Goal: Information Seeking & Learning: Learn about a topic

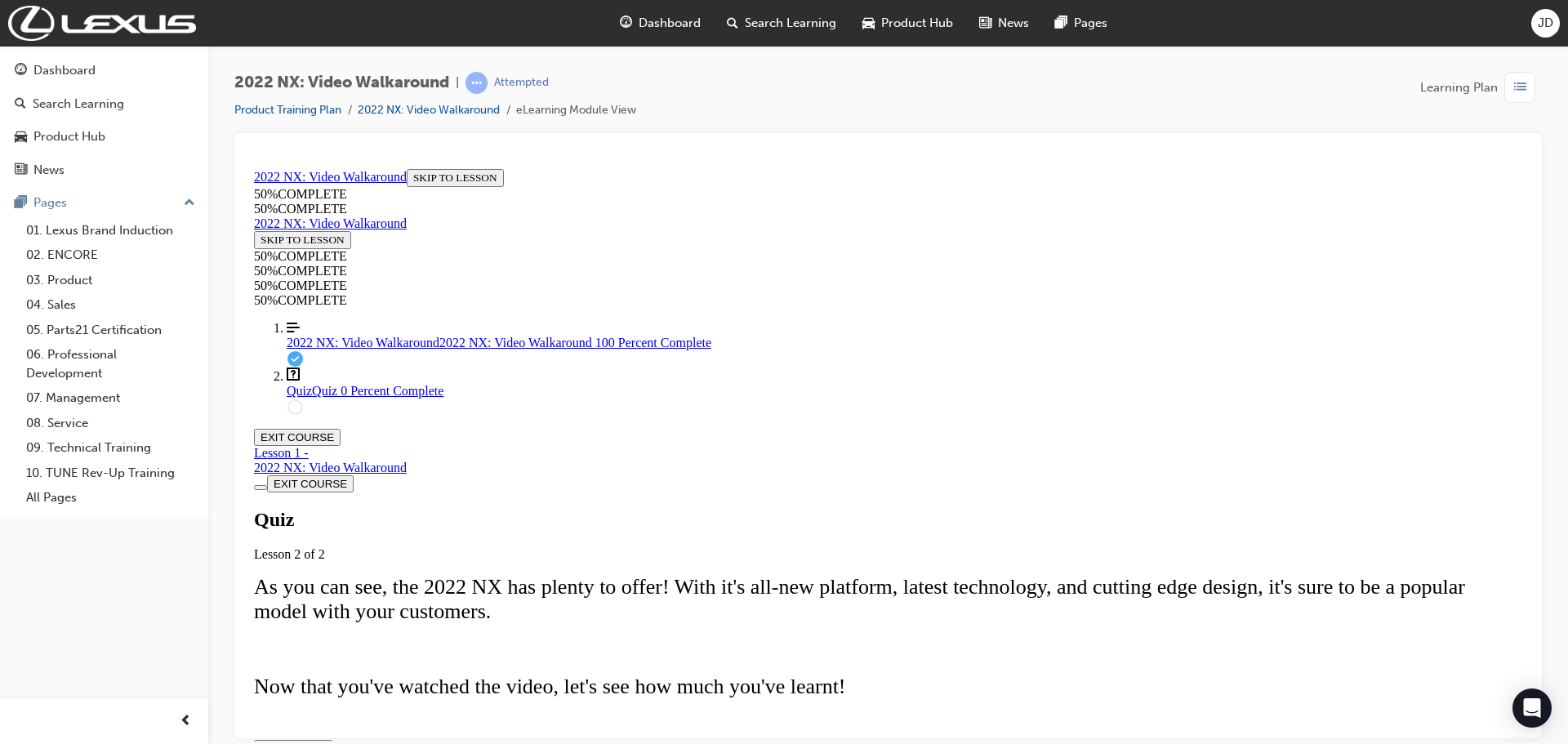
scroll to position [166, 0]
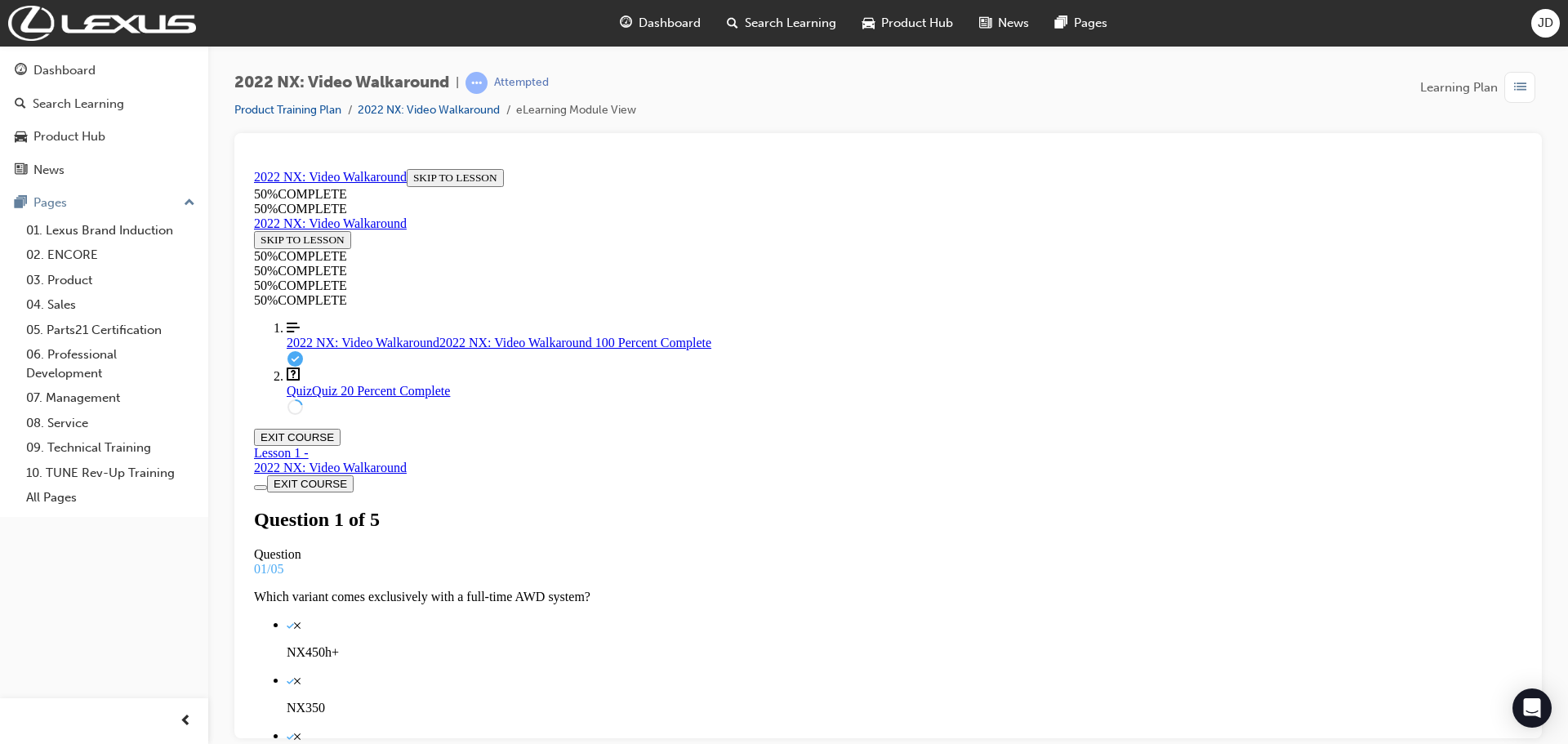
scroll to position [3, 0]
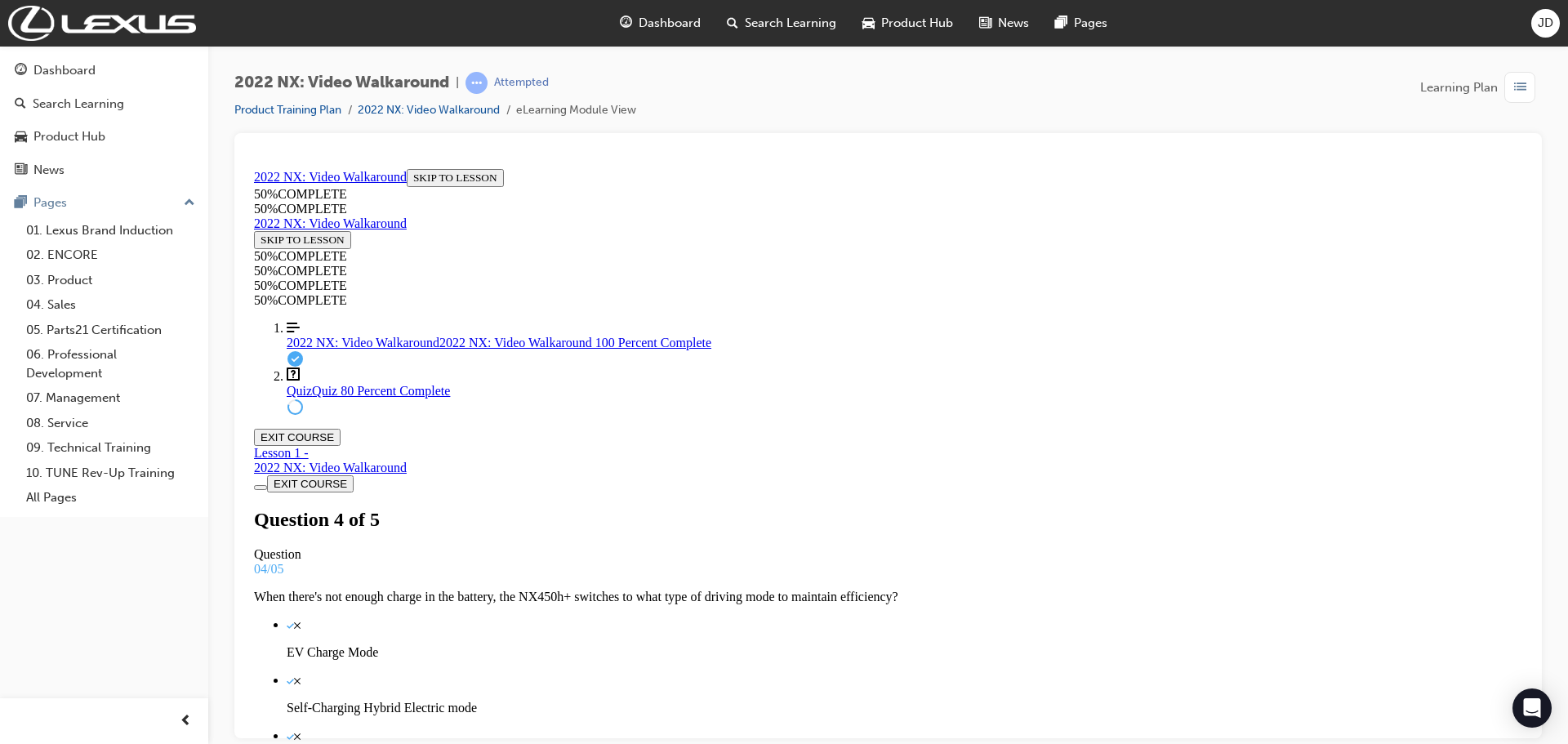
scroll to position [85, 0]
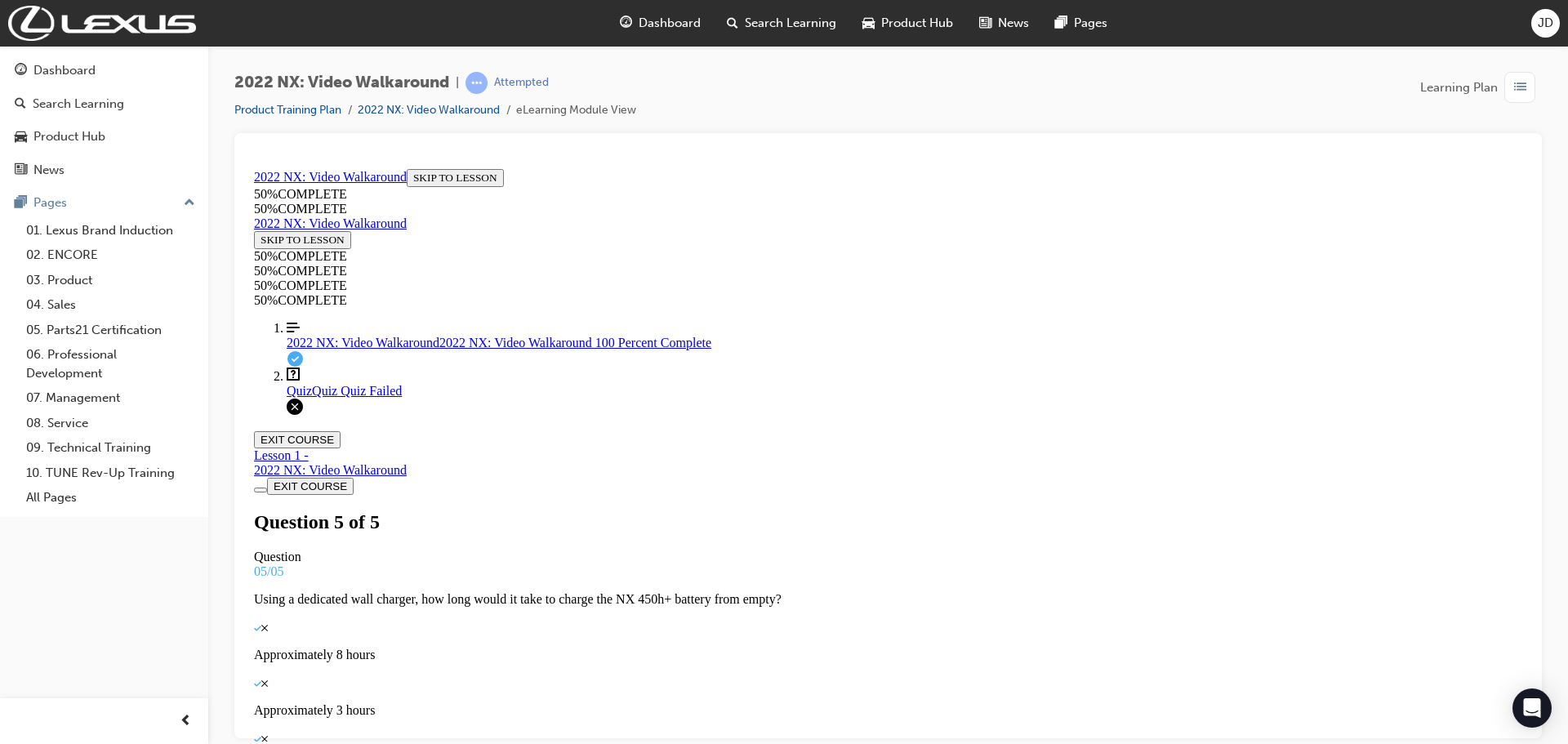
scroll to position [166, 0]
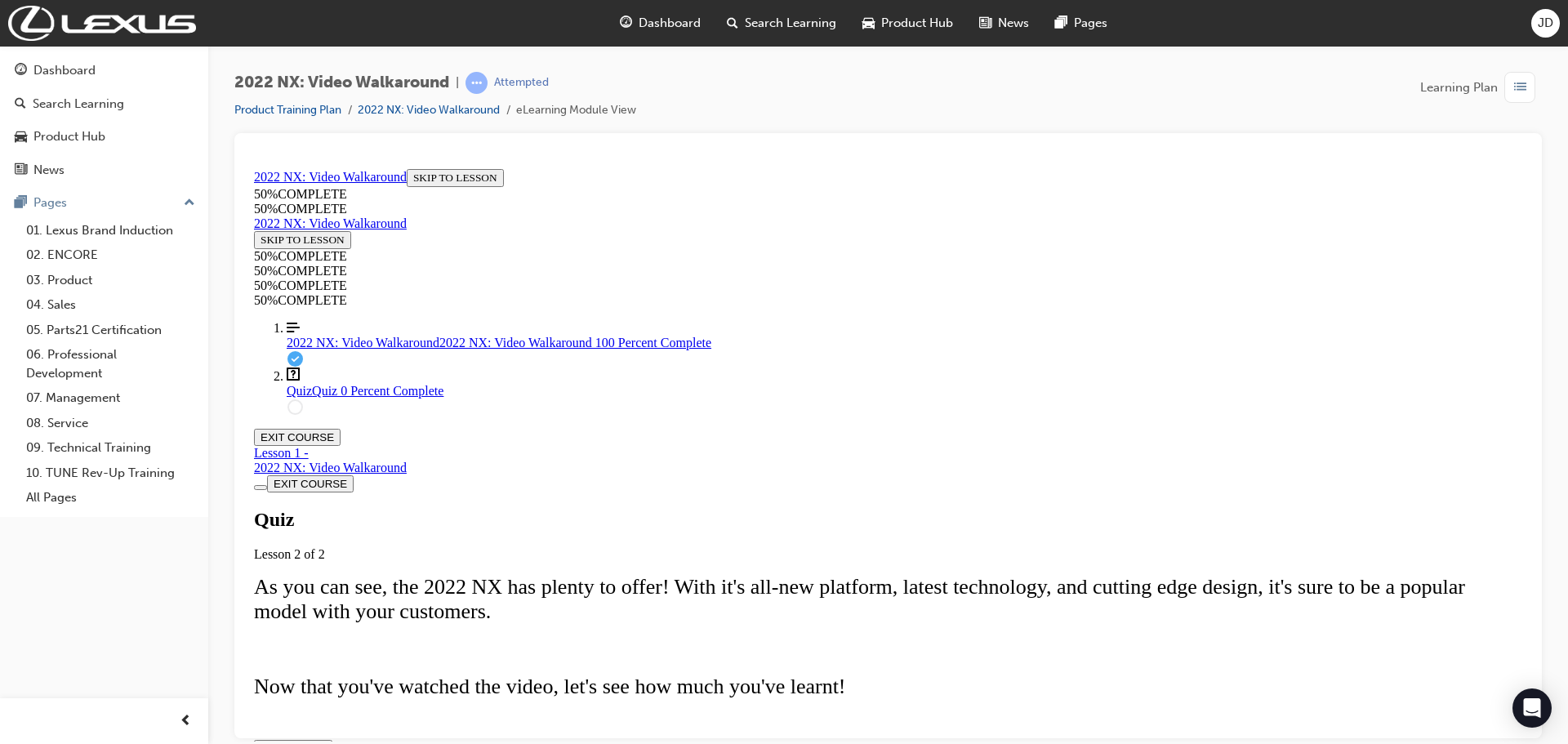
scroll to position [185, 0]
click at [326, 741] on span "TAKE AGAIN" at bounding box center [293, 747] width 66 height 12
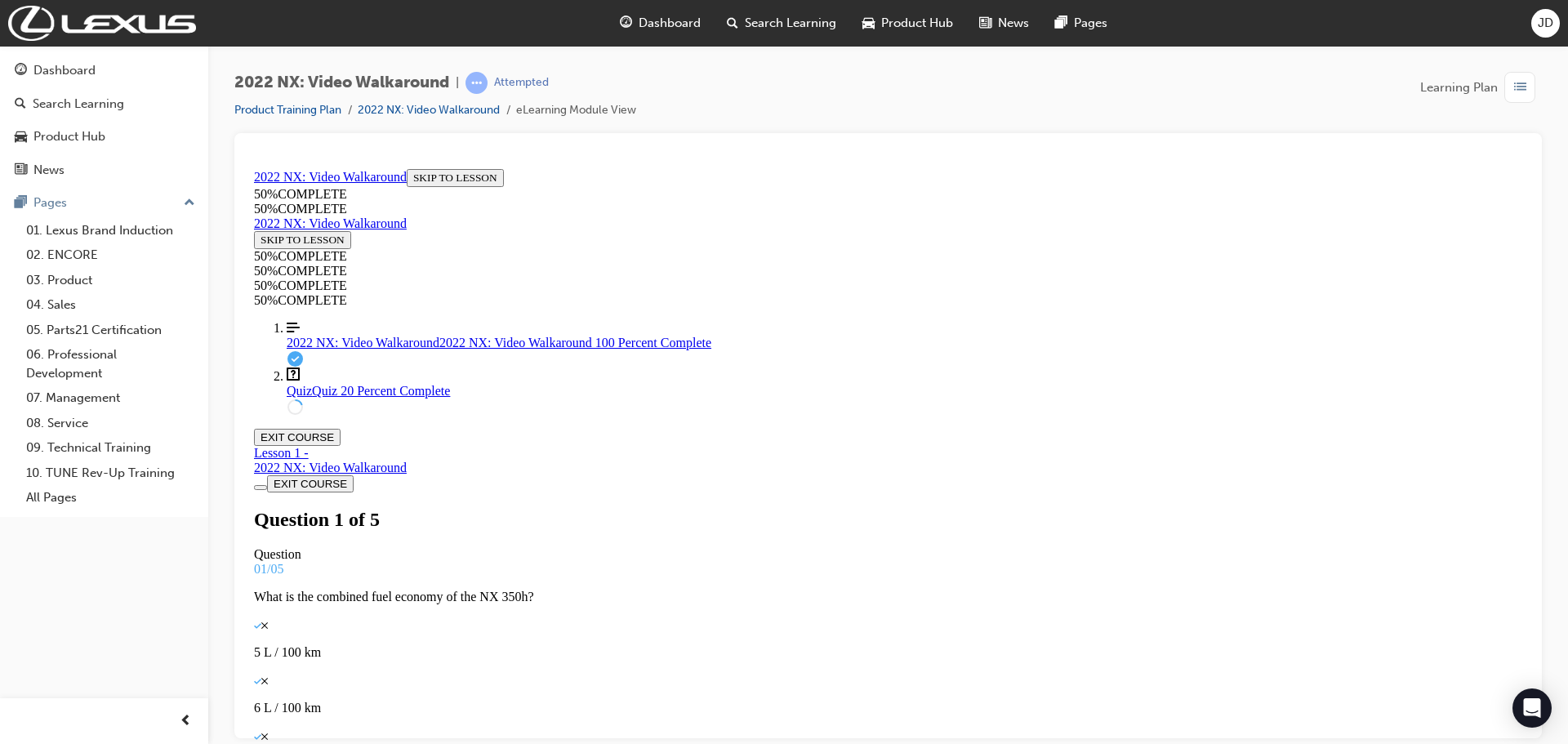
scroll to position [166, 0]
drag, startPoint x: 792, startPoint y: 501, endPoint x: 792, endPoint y: 553, distance: 52.0
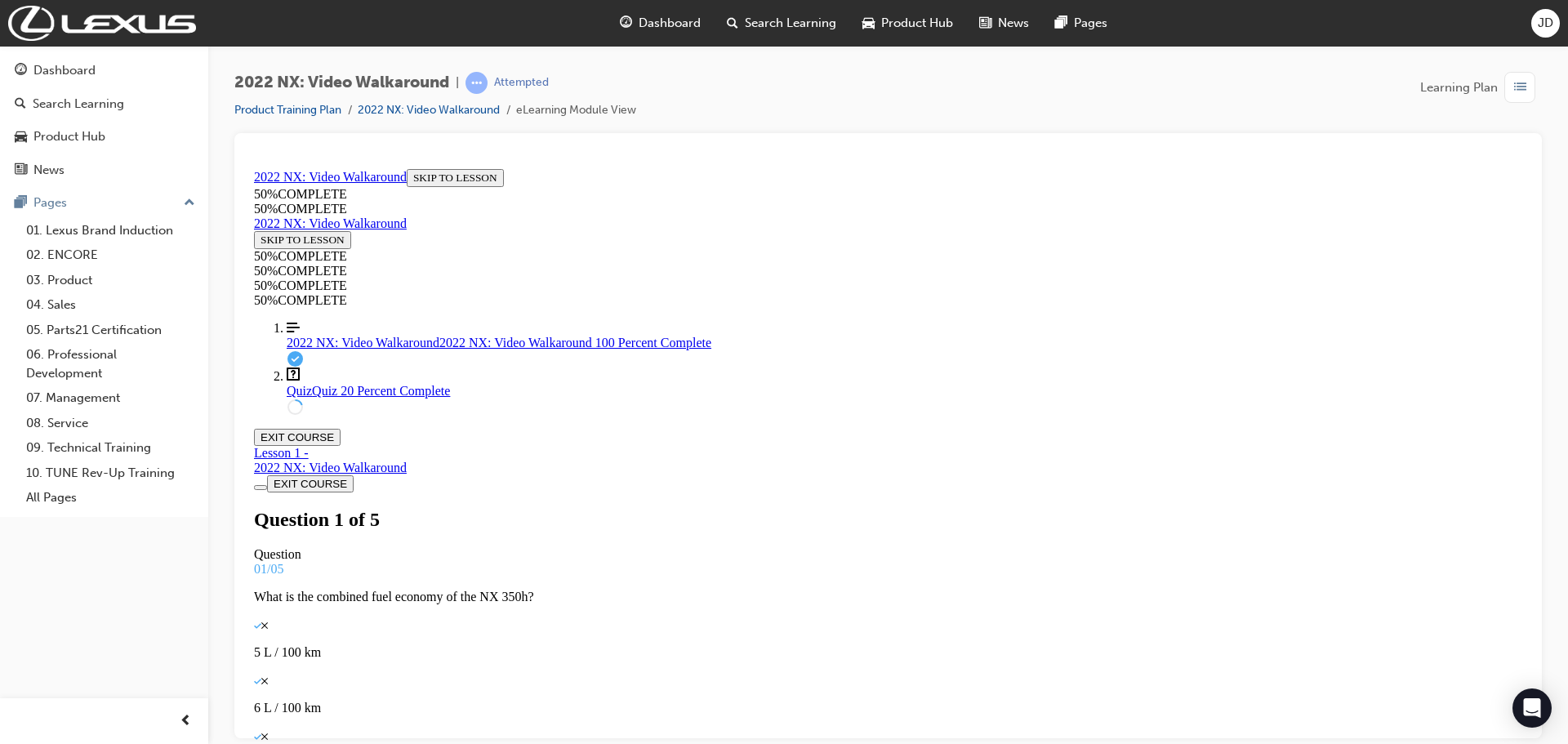
drag, startPoint x: 845, startPoint y: 486, endPoint x: 711, endPoint y: 457, distance: 137.1
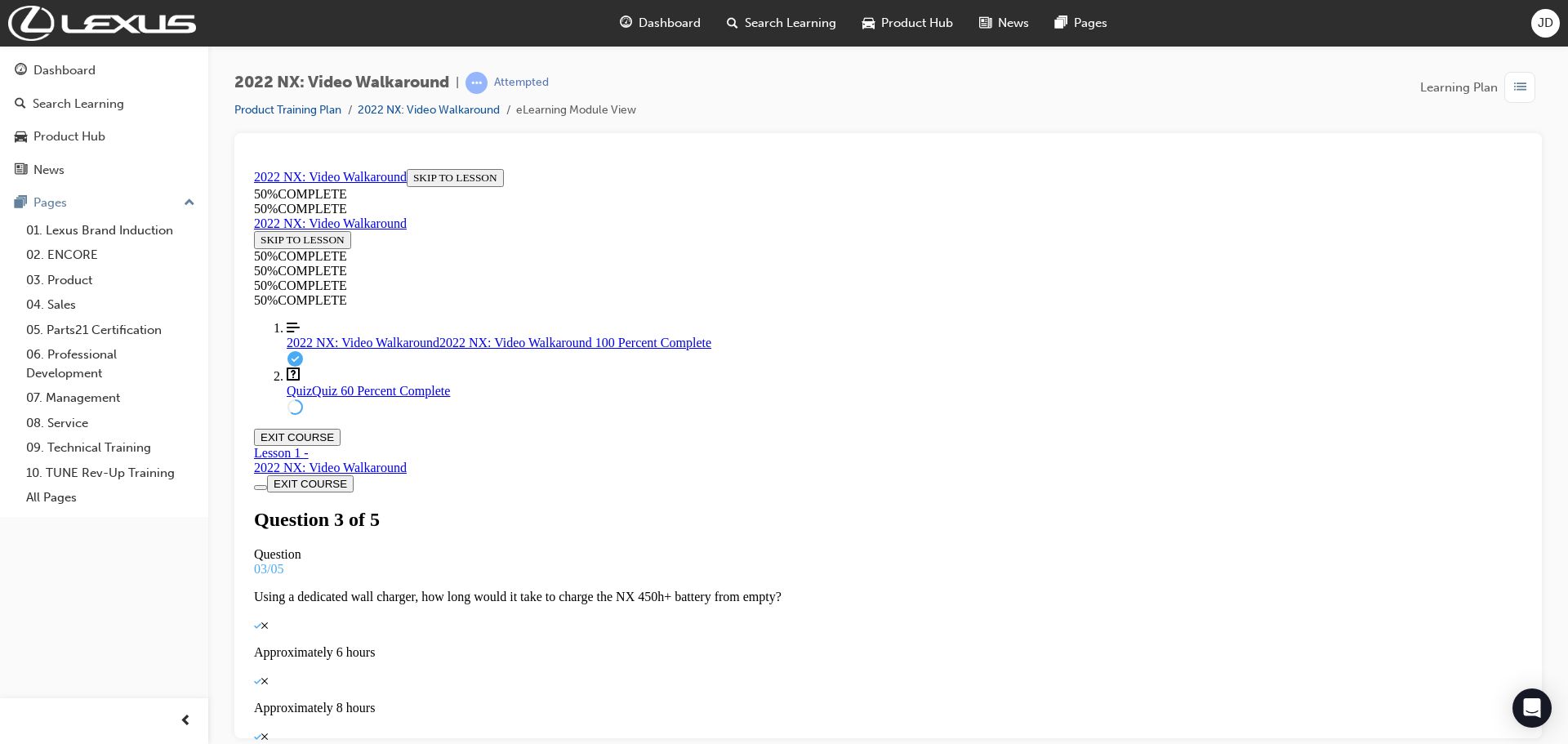
copy p "When there's not enough charge in the battery, the NX450h+ switches to what typ…"
